Goal: Task Accomplishment & Management: Complete application form

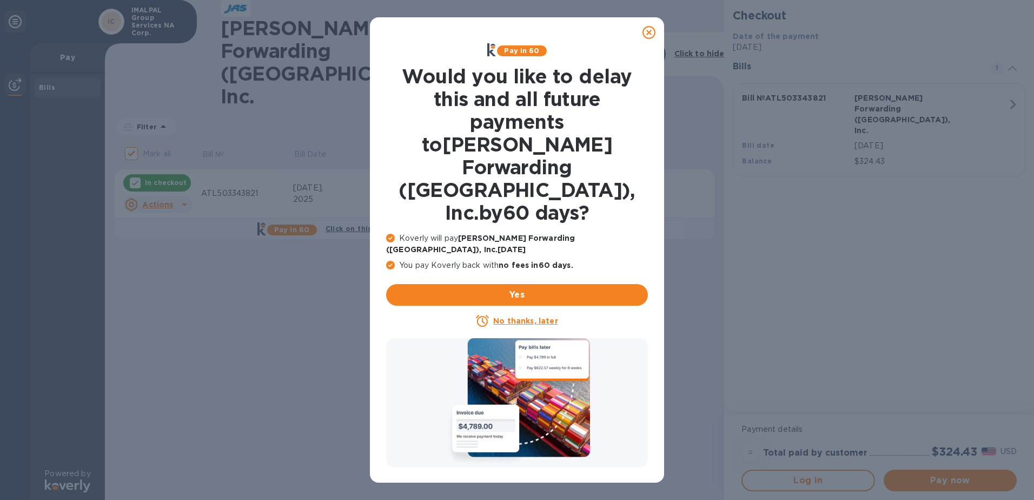
click at [651, 32] on icon at bounding box center [648, 32] width 13 height 13
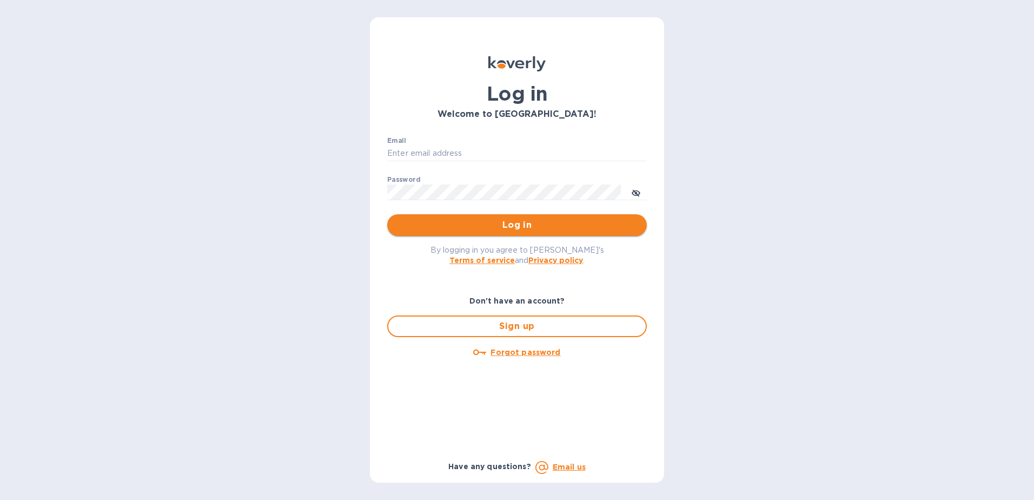
type input "[EMAIL_ADDRESS][DOMAIN_NAME]"
click at [534, 225] on span "Log in" at bounding box center [517, 224] width 242 height 13
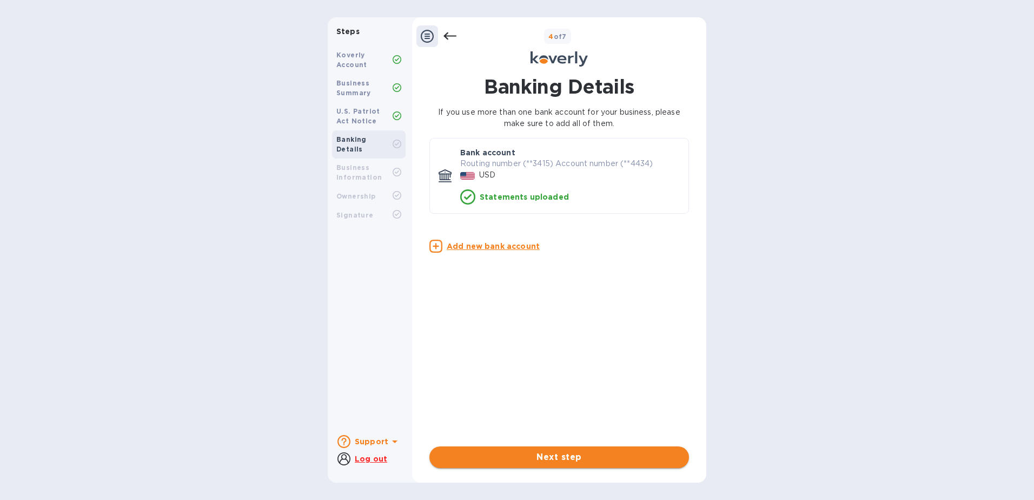
click at [589, 456] on span "Next step" at bounding box center [559, 456] width 242 height 13
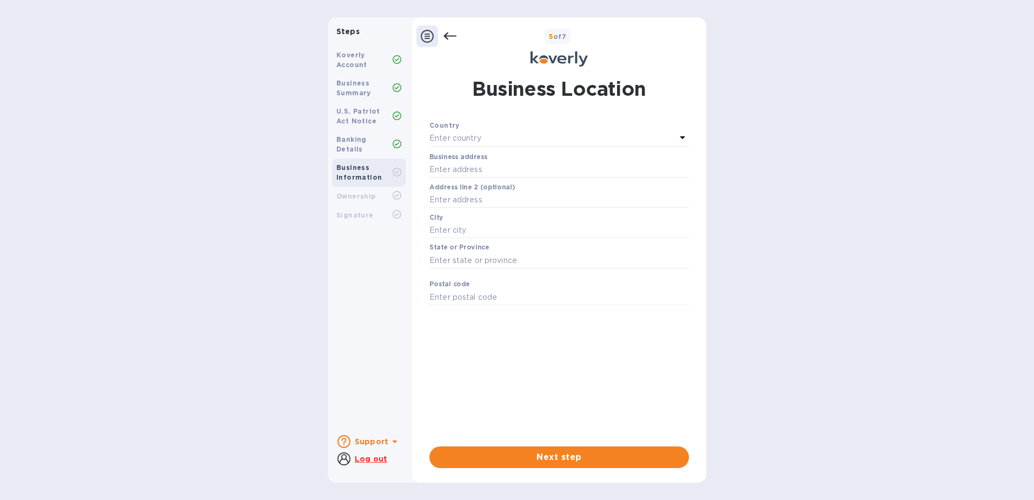
click at [349, 65] on b "Koverly Account" at bounding box center [351, 60] width 31 height 18
click at [373, 113] on b "U.S. Patriot Act Notice" at bounding box center [358, 116] width 44 height 18
click at [386, 143] on div "Banking Details" at bounding box center [364, 144] width 56 height 19
click at [449, 36] on icon at bounding box center [449, 36] width 13 height 8
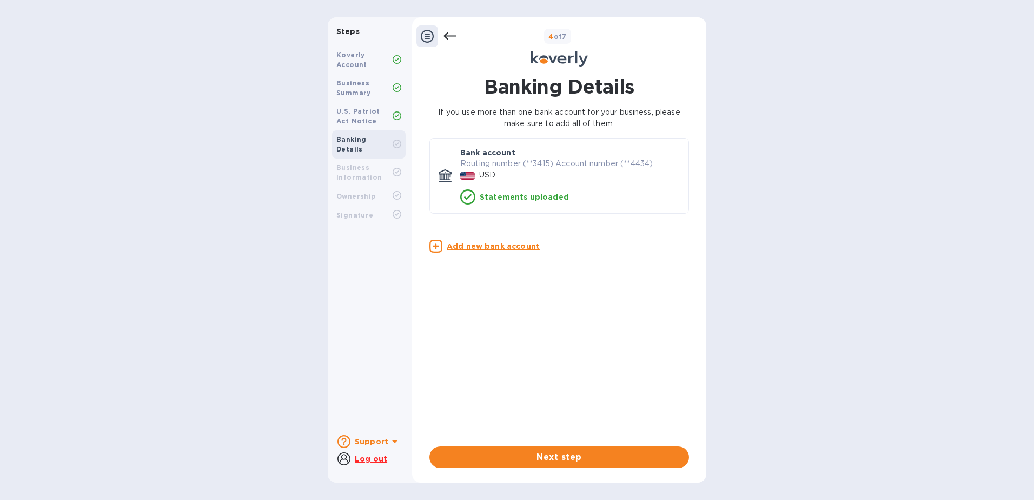
click at [449, 36] on icon at bounding box center [449, 36] width 13 height 8
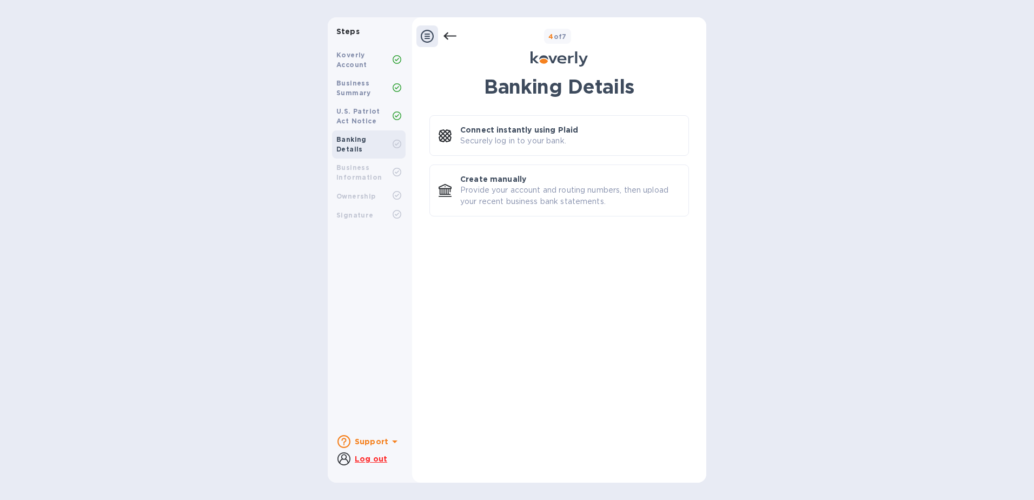
click at [449, 36] on icon at bounding box center [449, 36] width 13 height 8
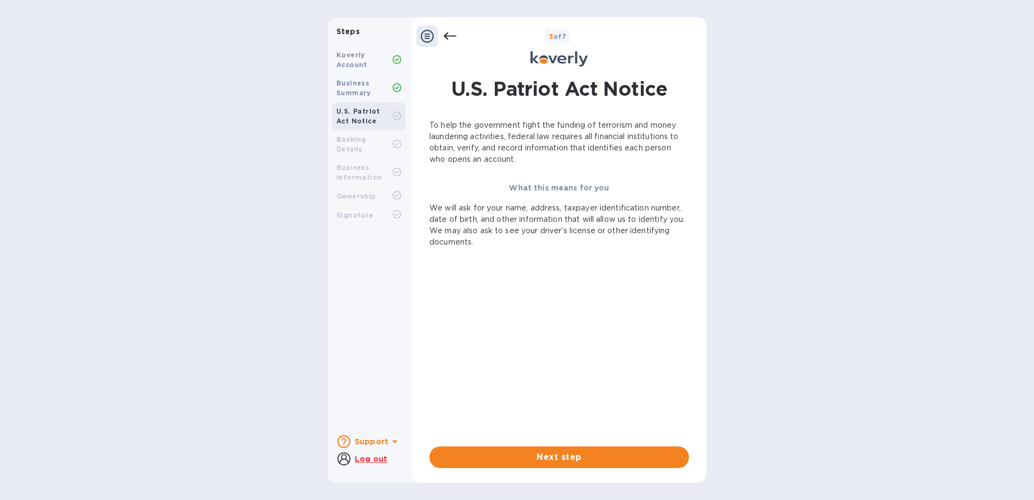
click at [449, 36] on icon at bounding box center [449, 36] width 13 height 8
